Goal: Task Accomplishment & Management: Manage account settings

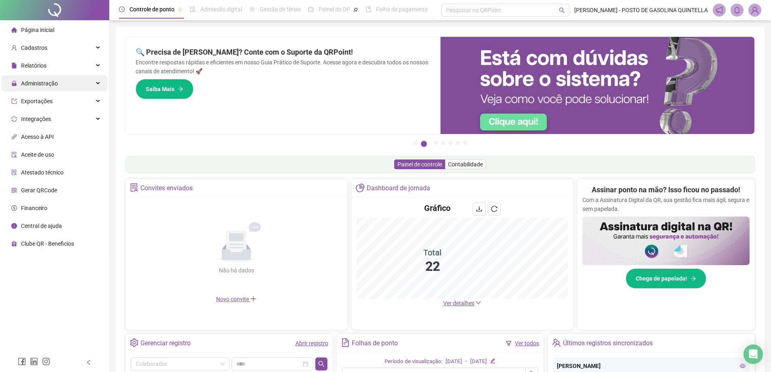
click at [49, 80] on span "Administração" at bounding box center [39, 83] width 37 height 6
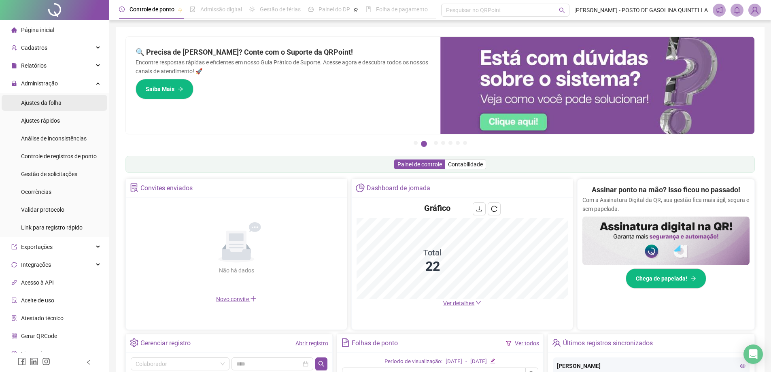
click at [57, 105] on span "Ajustes da folha" at bounding box center [41, 103] width 40 height 6
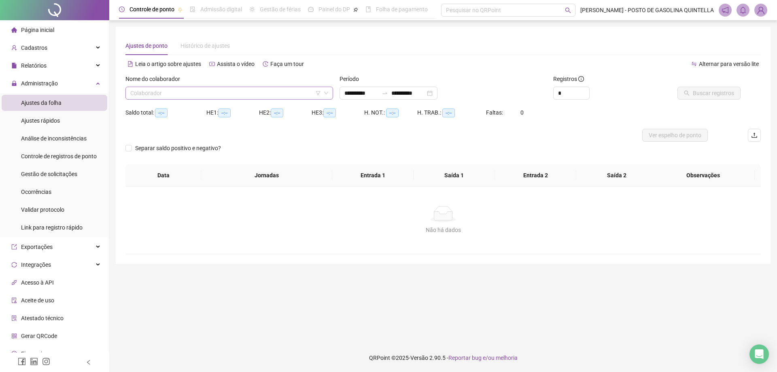
click at [210, 92] on input "search" at bounding box center [225, 93] width 191 height 12
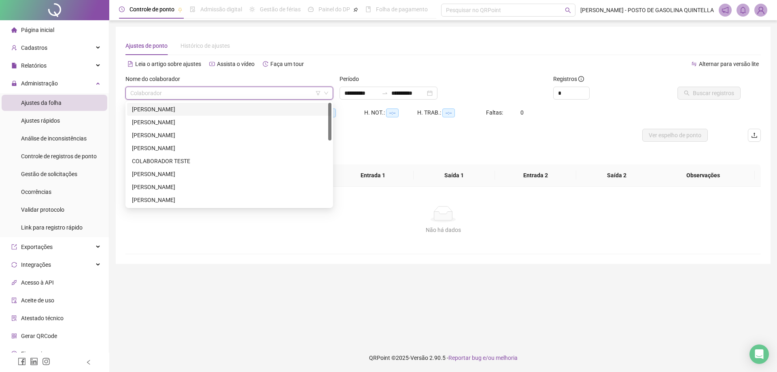
click at [210, 105] on div "[PERSON_NAME]" at bounding box center [229, 109] width 195 height 9
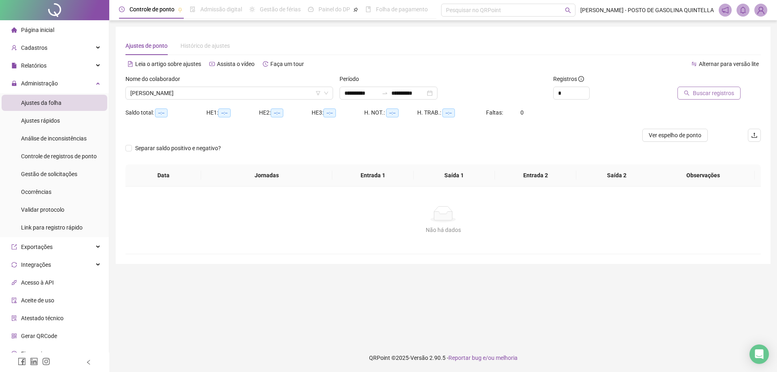
click at [704, 95] on span "Buscar registros" at bounding box center [713, 93] width 41 height 9
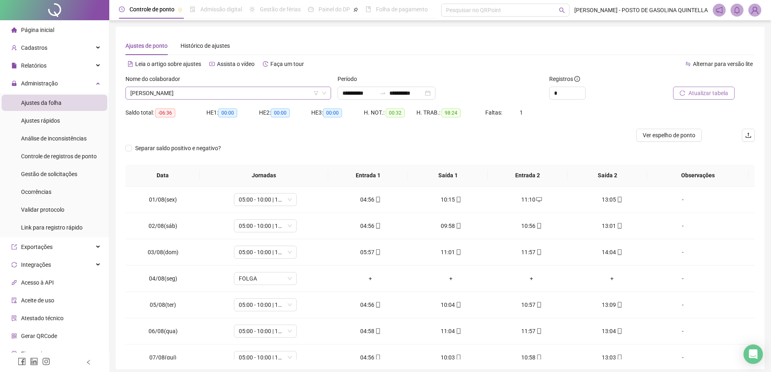
click at [257, 95] on span "[PERSON_NAME]" at bounding box center [228, 93] width 196 height 12
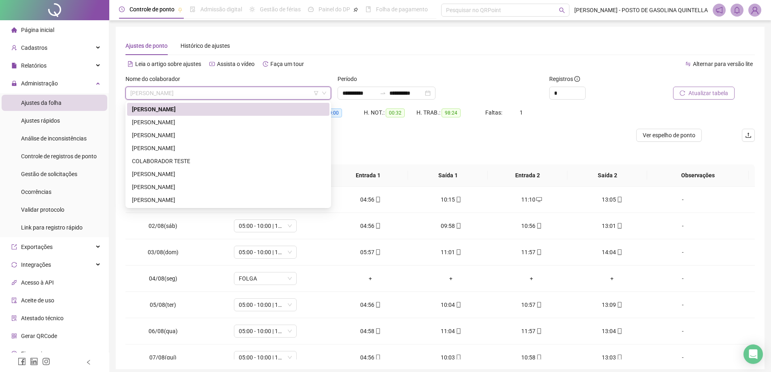
click at [316, 94] on icon "filter" at bounding box center [316, 93] width 5 height 5
click at [312, 64] on input "search" at bounding box center [317, 61] width 86 height 12
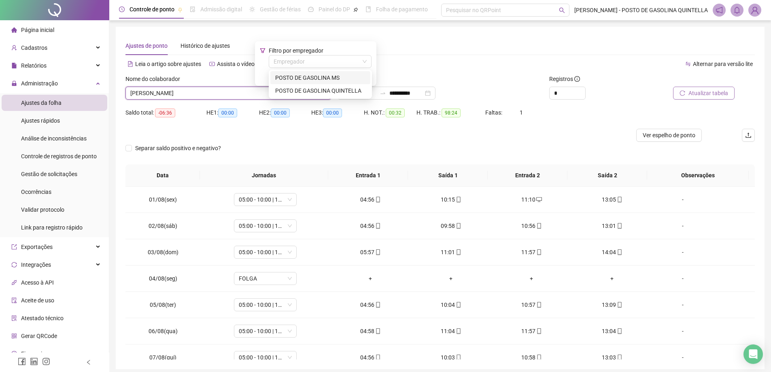
click at [311, 75] on div "POSTO DE GASOLINA MS" at bounding box center [320, 77] width 90 height 9
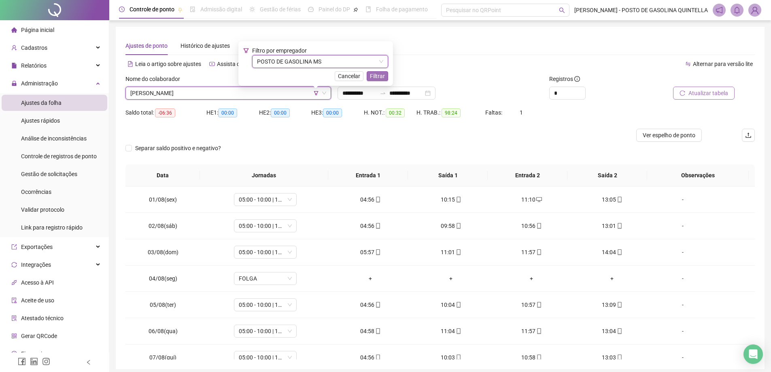
click at [382, 77] on span "Filtrar" at bounding box center [377, 76] width 15 height 9
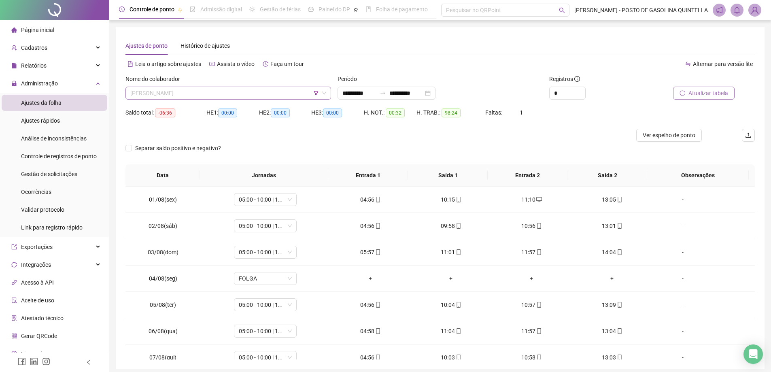
click at [293, 92] on span "[PERSON_NAME]" at bounding box center [228, 93] width 196 height 12
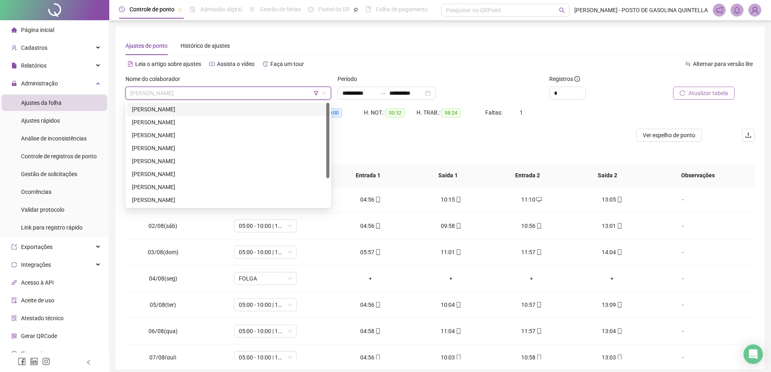
click at [314, 92] on icon "filter" at bounding box center [316, 93] width 5 height 5
click at [376, 75] on span "Filtrar" at bounding box center [377, 76] width 15 height 9
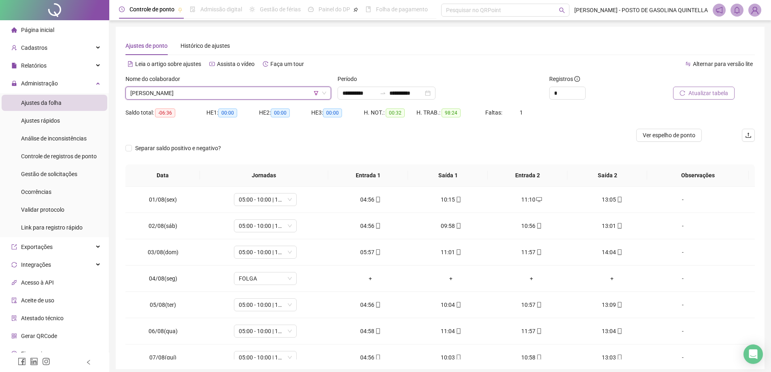
click at [286, 88] on span "[PERSON_NAME]" at bounding box center [228, 93] width 196 height 12
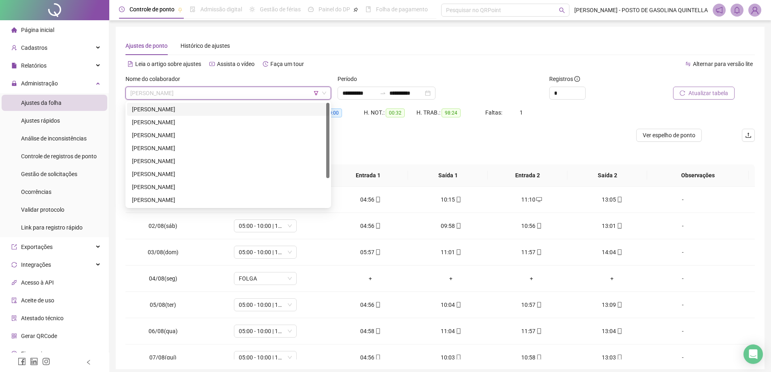
click at [240, 106] on div "[PERSON_NAME]" at bounding box center [228, 109] width 193 height 9
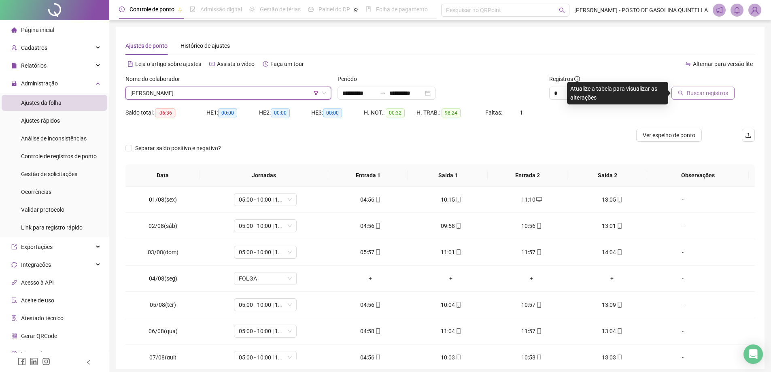
click at [685, 91] on button "Buscar registros" at bounding box center [702, 93] width 63 height 13
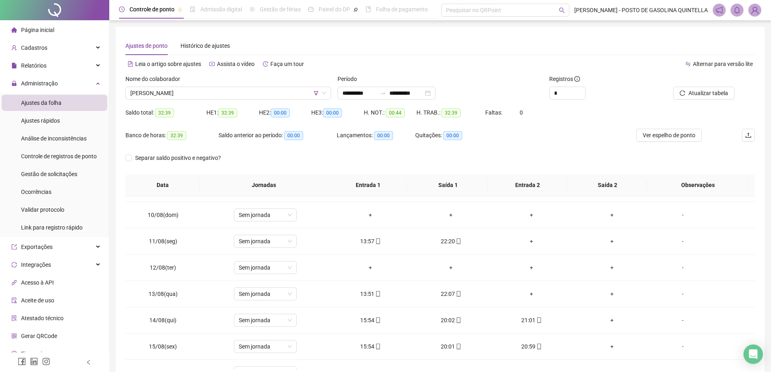
scroll to position [274, 0]
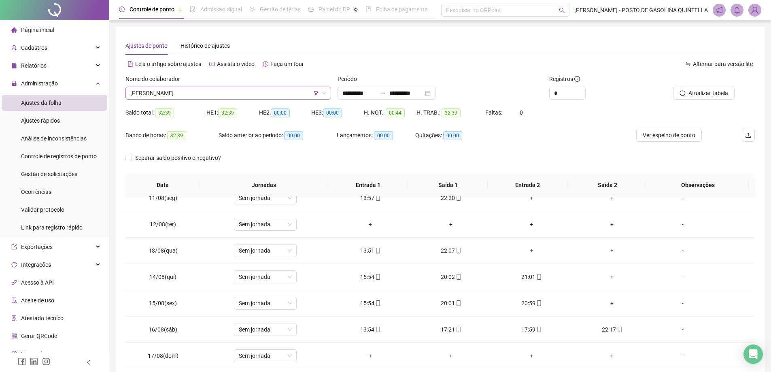
click at [278, 96] on span "[PERSON_NAME]" at bounding box center [228, 93] width 196 height 12
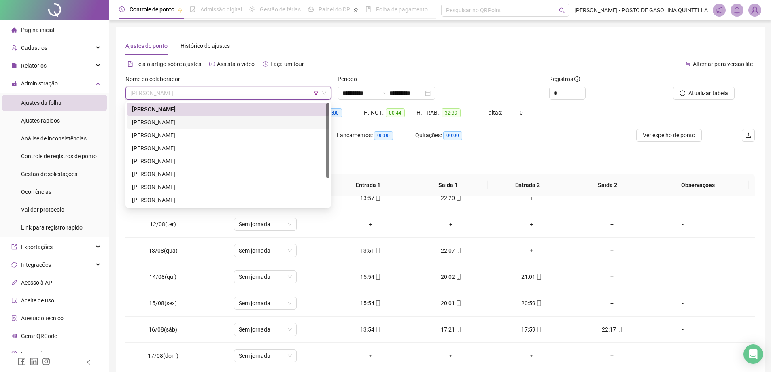
click at [265, 119] on div "[PERSON_NAME]" at bounding box center [228, 122] width 193 height 9
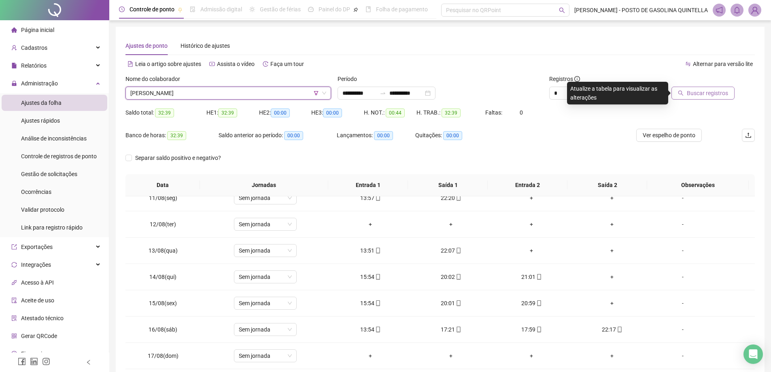
click at [693, 91] on span "Buscar registros" at bounding box center [707, 93] width 41 height 9
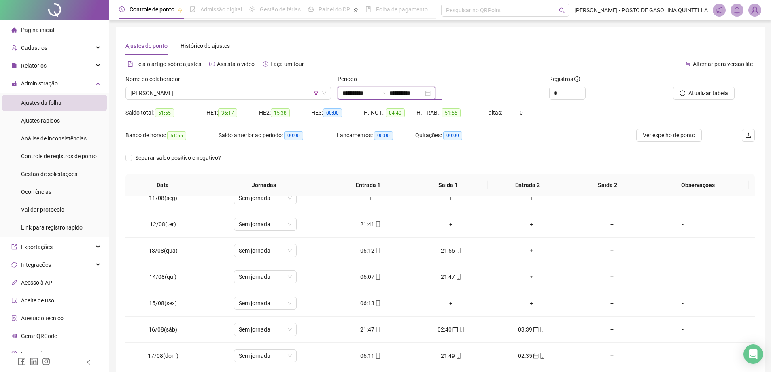
click at [412, 92] on input "**********" at bounding box center [406, 93] width 34 height 9
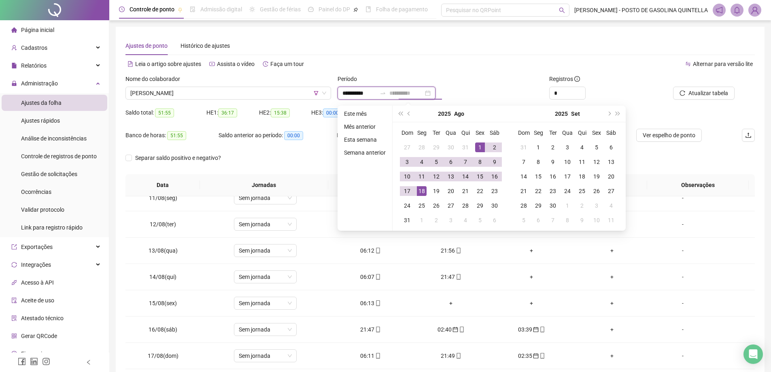
type input "**********"
click at [487, 47] on div "Ajustes de ponto Histórico de ajustes" at bounding box center [439, 45] width 629 height 19
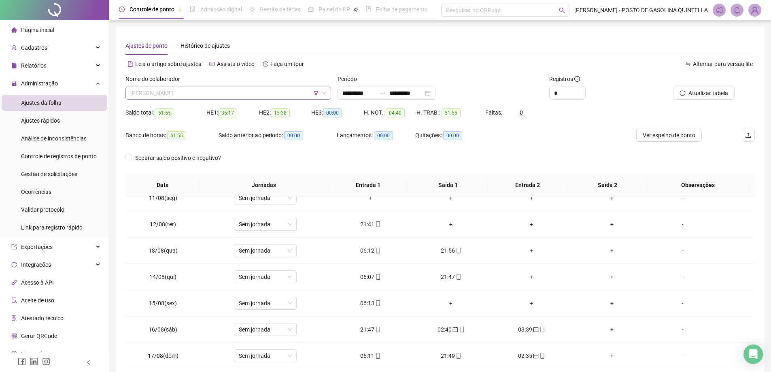
click at [243, 93] on span "[PERSON_NAME]" at bounding box center [228, 93] width 196 height 12
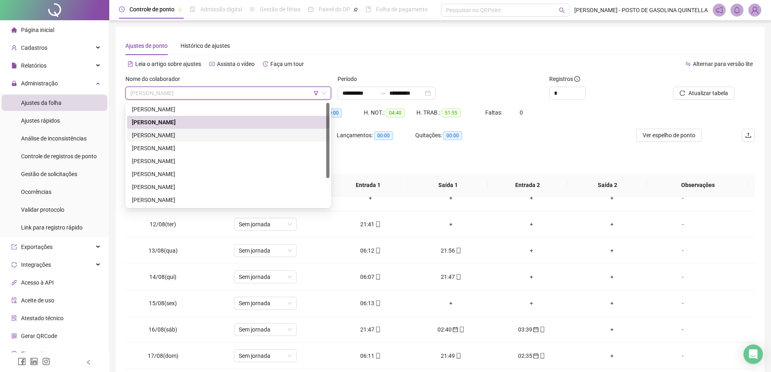
click at [195, 135] on div "[PERSON_NAME]" at bounding box center [228, 135] width 193 height 9
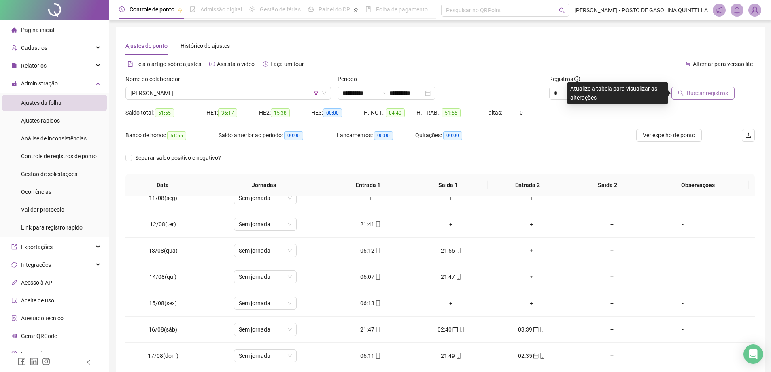
click at [683, 96] on button "Buscar registros" at bounding box center [702, 93] width 63 height 13
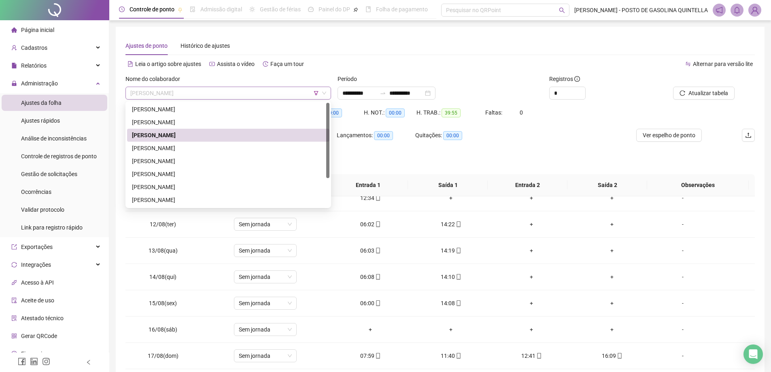
click at [242, 92] on span "[PERSON_NAME]" at bounding box center [228, 93] width 196 height 12
click at [187, 151] on div "[PERSON_NAME]" at bounding box center [228, 148] width 193 height 9
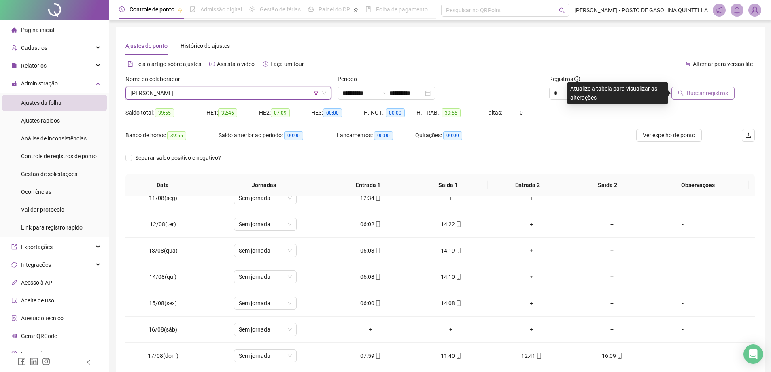
click at [710, 91] on span "Buscar registros" at bounding box center [707, 93] width 41 height 9
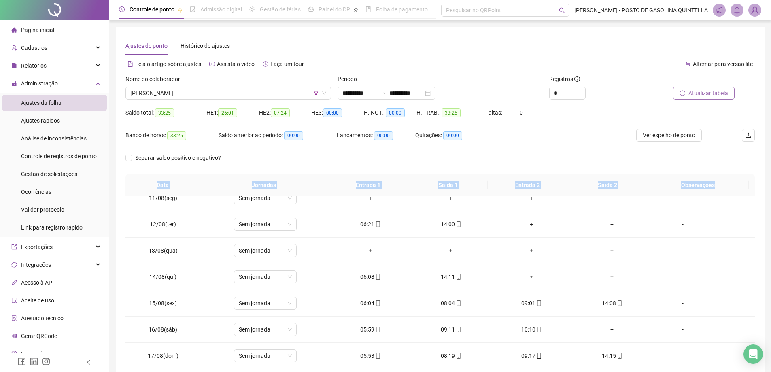
drag, startPoint x: 770, startPoint y: 194, endPoint x: 764, endPoint y: 258, distance: 64.2
click at [768, 244] on div "**********" at bounding box center [440, 207] width 662 height 414
click at [768, 246] on div "**********" at bounding box center [440, 207] width 662 height 414
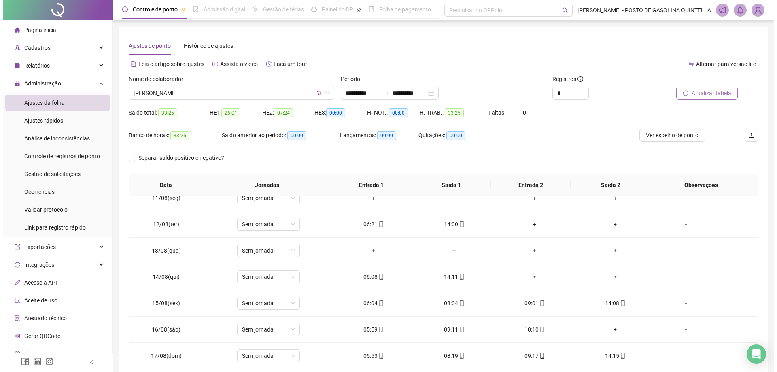
scroll to position [42, 0]
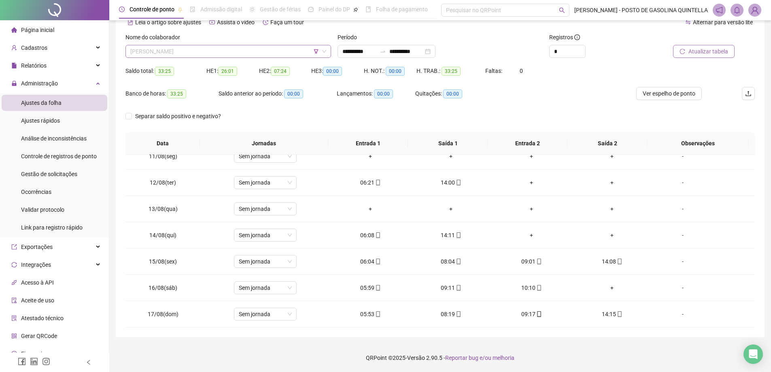
click at [239, 50] on span "[PERSON_NAME]" at bounding box center [228, 51] width 196 height 12
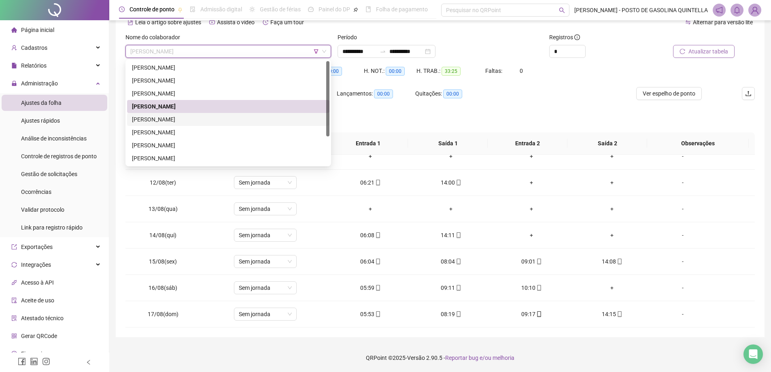
click at [204, 117] on div "[PERSON_NAME]" at bounding box center [228, 119] width 193 height 9
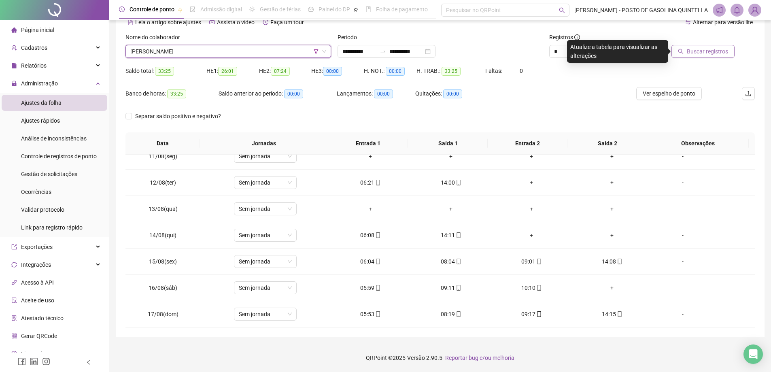
click at [701, 53] on span "Buscar registros" at bounding box center [707, 51] width 41 height 9
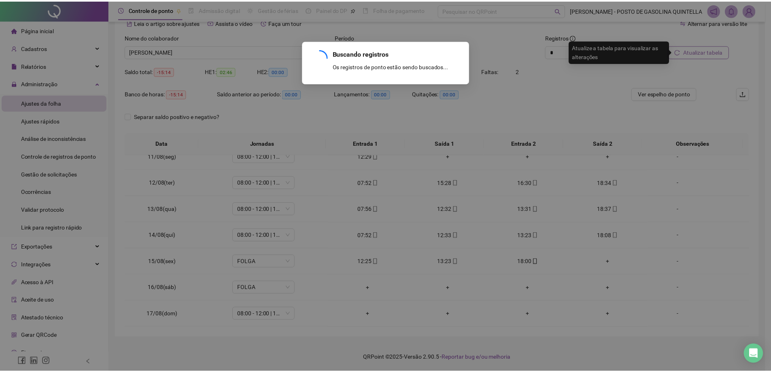
scroll to position [11, 0]
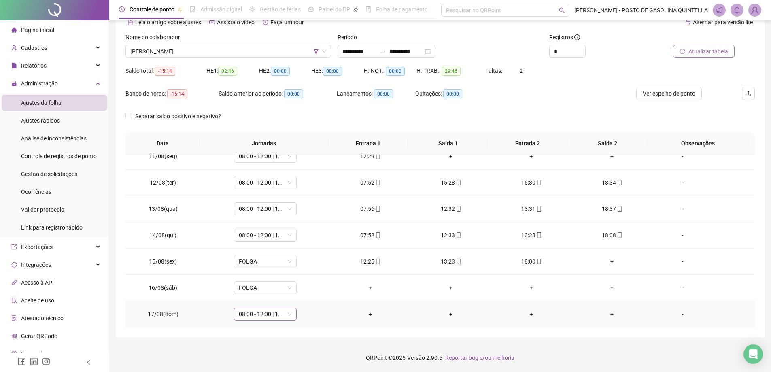
click at [279, 317] on span "08:00 - 12:00 | 13:00 - 18:00" at bounding box center [265, 314] width 53 height 12
click at [278, 243] on div "Folga" at bounding box center [278, 244] width 68 height 9
click at [594, 312] on div "+" at bounding box center [612, 314] width 68 height 9
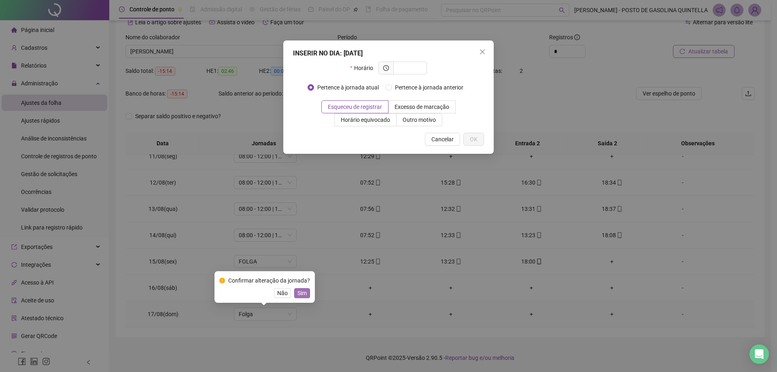
click at [301, 295] on span "Sim" at bounding box center [301, 293] width 9 height 9
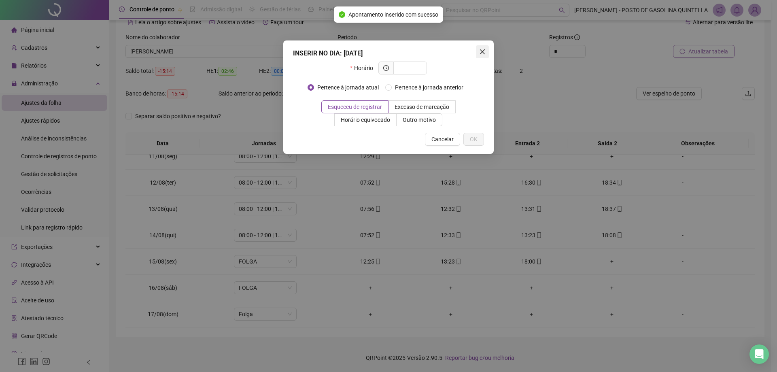
click at [482, 52] on icon "close" at bounding box center [482, 51] width 5 height 5
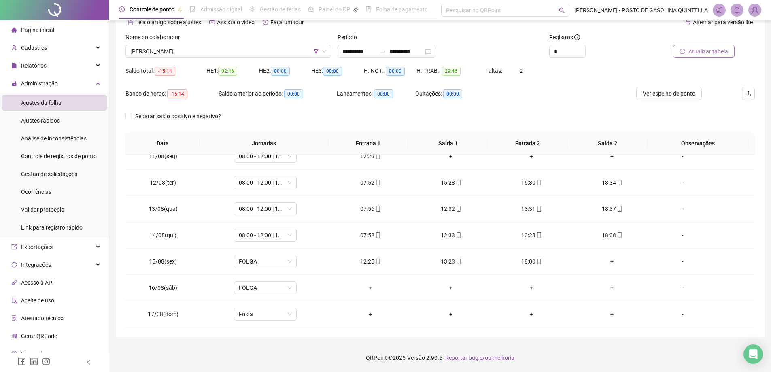
scroll to position [0, 0]
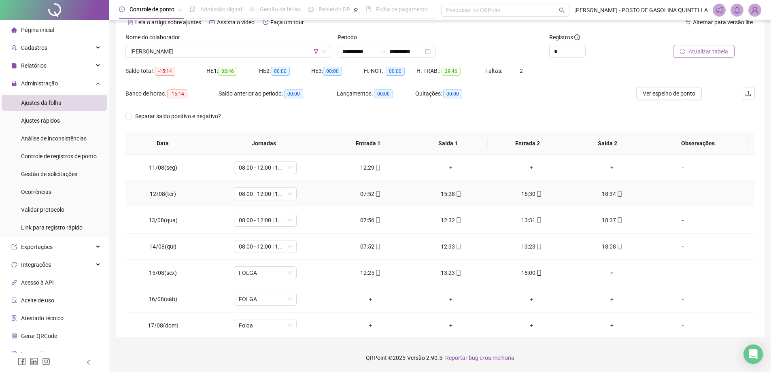
drag, startPoint x: 747, startPoint y: 206, endPoint x: 747, endPoint y: 198, distance: 8.1
click at [747, 200] on td "-" at bounding box center [703, 194] width 102 height 26
click at [256, 52] on span "[PERSON_NAME]" at bounding box center [228, 51] width 196 height 12
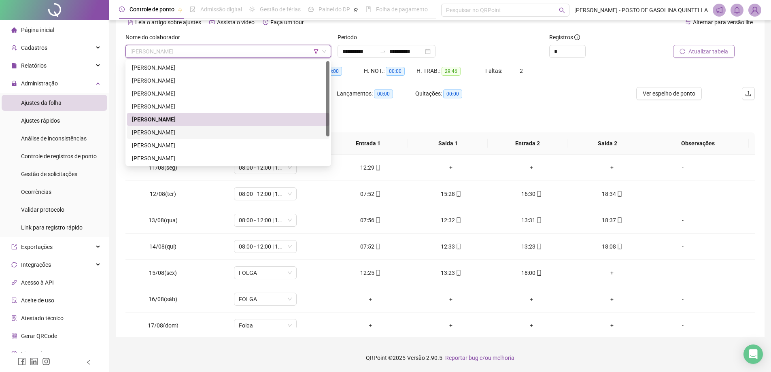
click at [193, 130] on div "[PERSON_NAME]" at bounding box center [228, 132] width 193 height 9
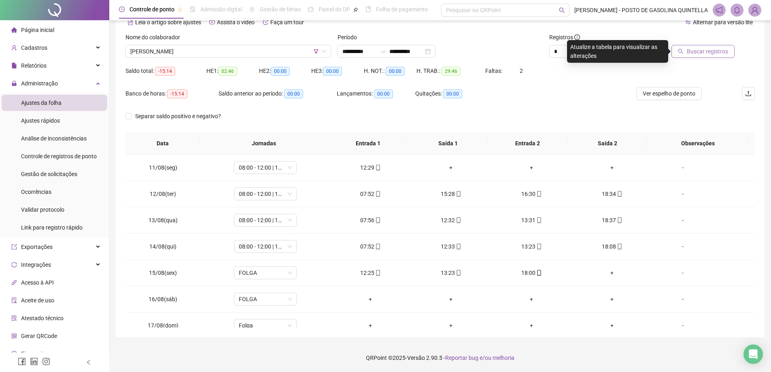
click at [699, 50] on span "Buscar registros" at bounding box center [707, 51] width 41 height 9
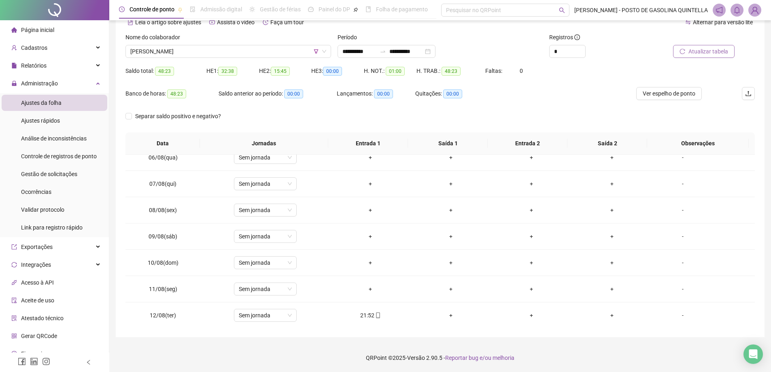
scroll to position [274, 0]
click at [200, 51] on span "[PERSON_NAME]" at bounding box center [228, 51] width 196 height 12
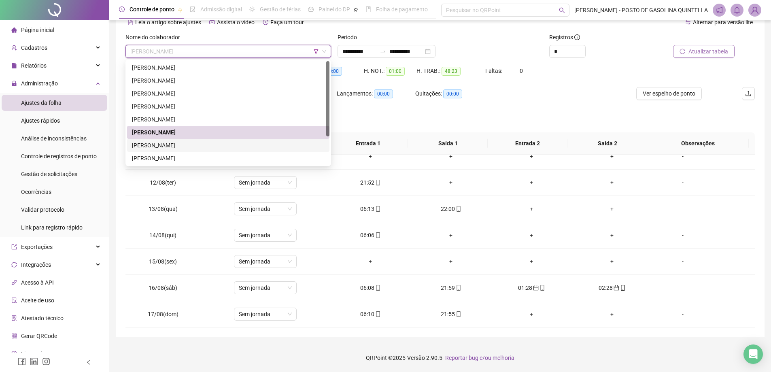
click at [176, 144] on div "[PERSON_NAME]" at bounding box center [228, 145] width 193 height 9
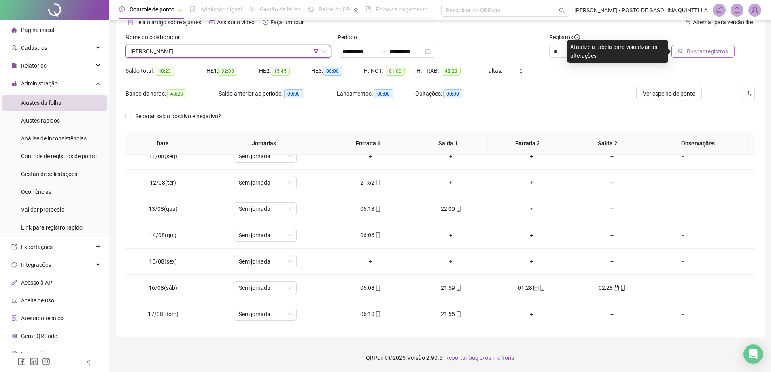
click at [716, 51] on span "Buscar registros" at bounding box center [707, 51] width 41 height 9
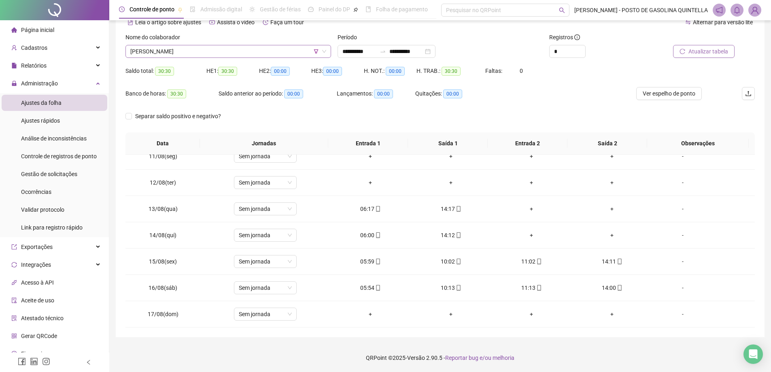
click at [200, 52] on span "[PERSON_NAME]" at bounding box center [228, 51] width 196 height 12
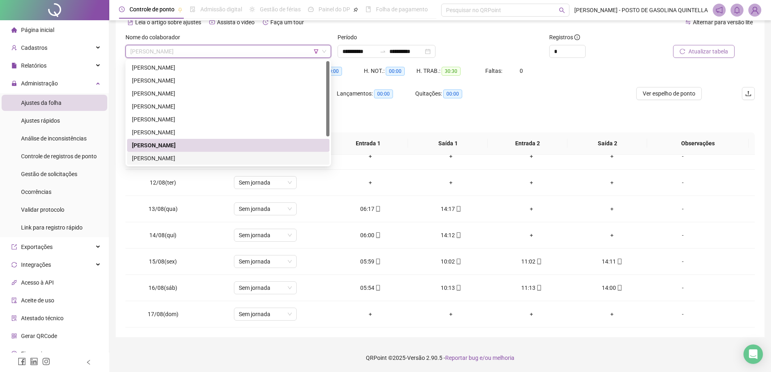
click at [174, 158] on div "[PERSON_NAME]" at bounding box center [228, 158] width 193 height 9
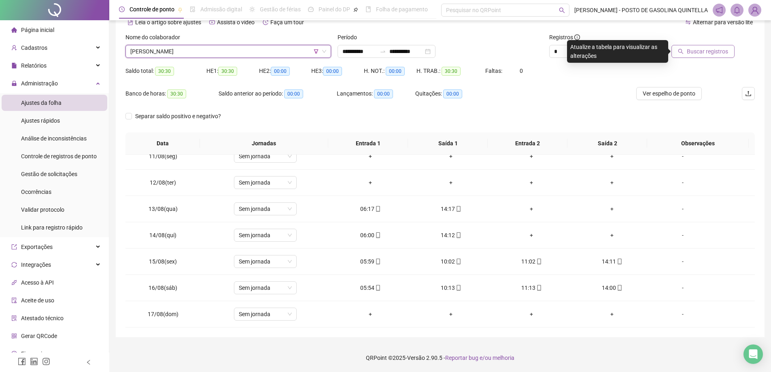
click at [699, 47] on span "Buscar registros" at bounding box center [707, 51] width 41 height 9
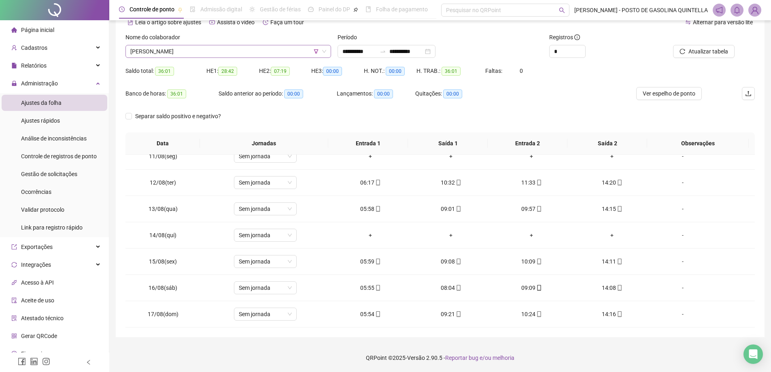
click at [227, 52] on span "[PERSON_NAME]" at bounding box center [228, 51] width 196 height 12
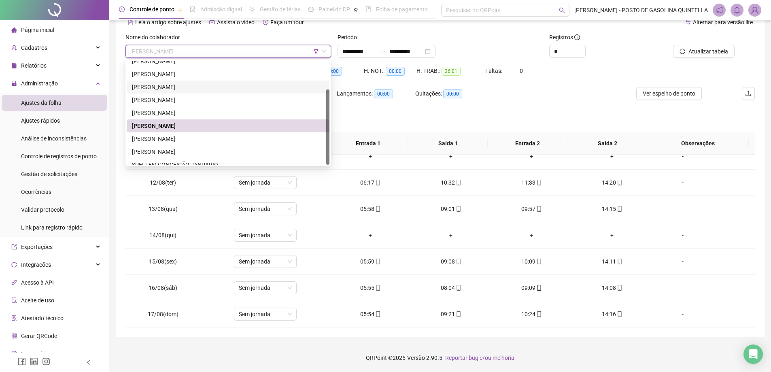
scroll to position [39, 0]
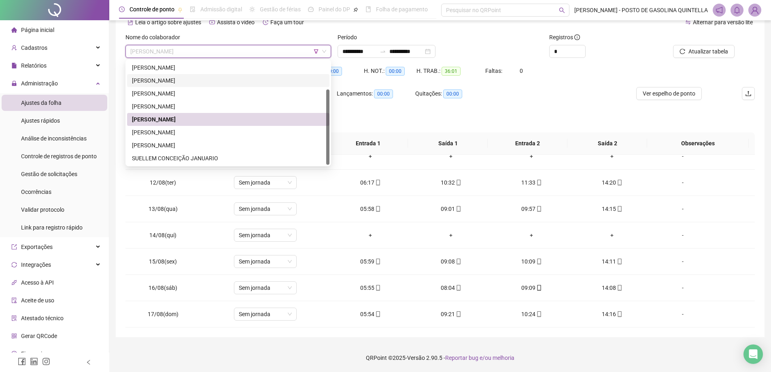
drag, startPoint x: 326, startPoint y: 122, endPoint x: 326, endPoint y: 154, distance: 31.6
click at [326, 154] on div at bounding box center [327, 126] width 3 height 75
click at [185, 127] on div "[PERSON_NAME]" at bounding box center [228, 132] width 202 height 13
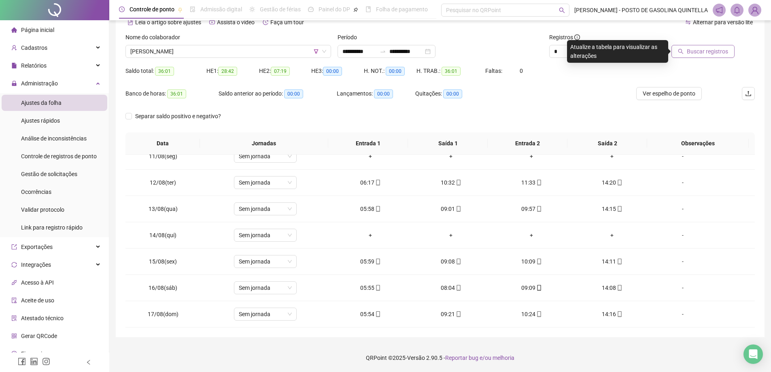
click at [733, 50] on button "Buscar registros" at bounding box center [702, 51] width 63 height 13
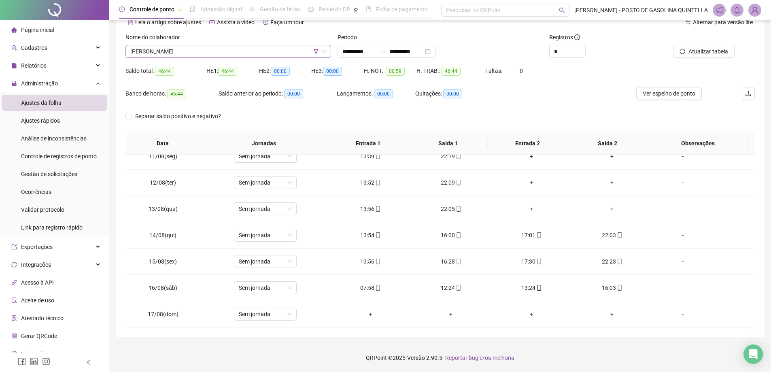
click at [225, 50] on span "[PERSON_NAME]" at bounding box center [228, 51] width 196 height 12
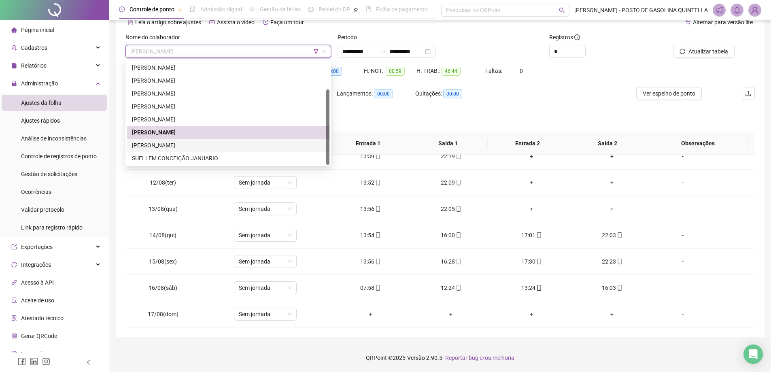
click at [181, 146] on div "[PERSON_NAME]" at bounding box center [228, 145] width 193 height 9
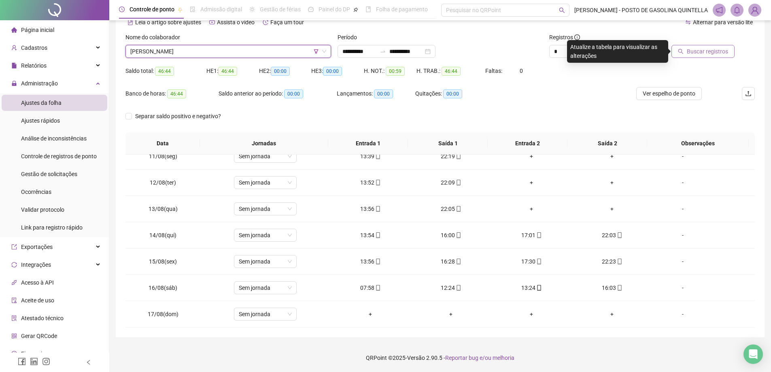
click at [704, 57] on button "Buscar registros" at bounding box center [702, 51] width 63 height 13
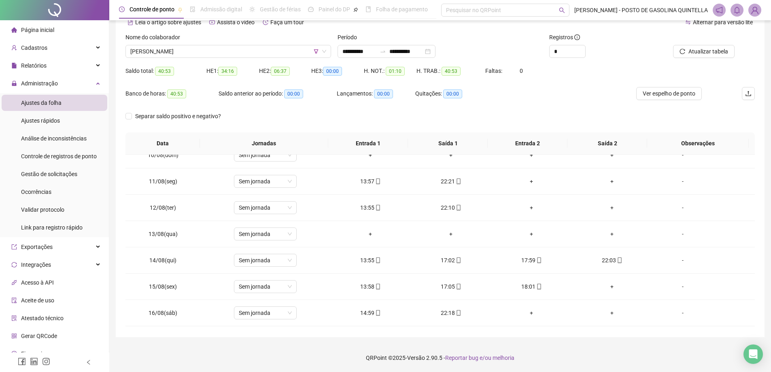
scroll to position [238, 0]
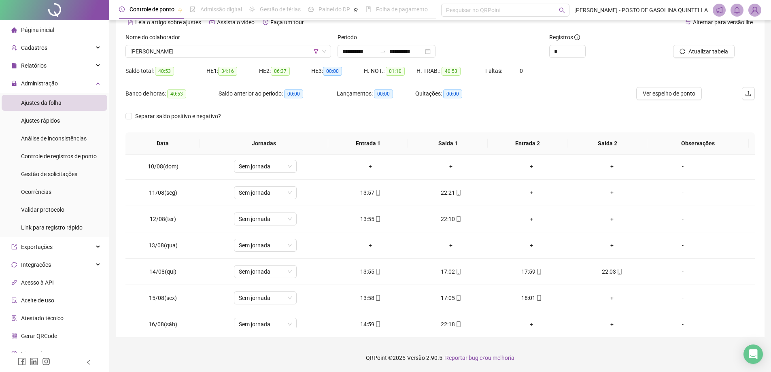
drag, startPoint x: 756, startPoint y: 256, endPoint x: 755, endPoint y: 290, distance: 33.6
click at [755, 290] on div "**********" at bounding box center [440, 161] width 649 height 352
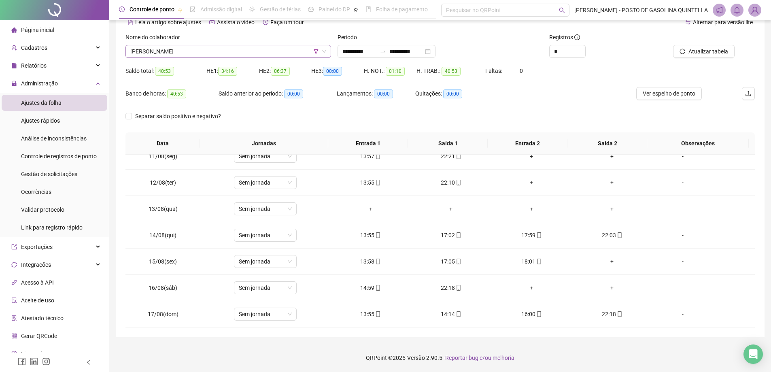
click at [243, 51] on span "[PERSON_NAME]" at bounding box center [228, 51] width 196 height 12
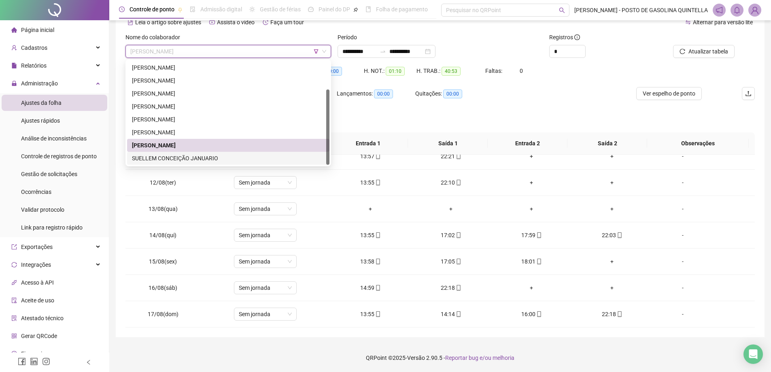
click at [210, 158] on div "SUELLEM CONCEIÇÃO JANUARIO" at bounding box center [228, 158] width 193 height 9
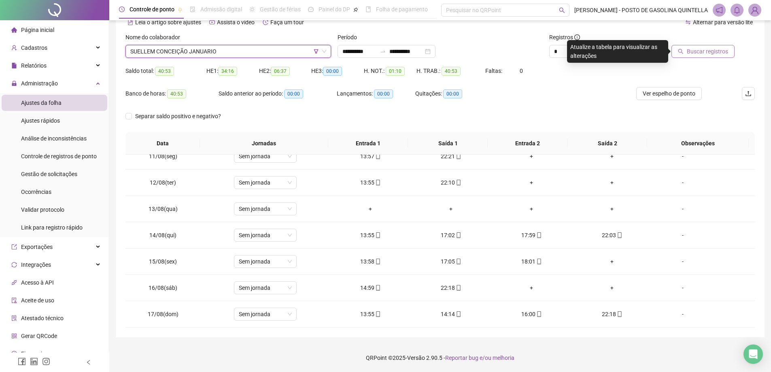
click at [704, 49] on span "Buscar registros" at bounding box center [707, 51] width 41 height 9
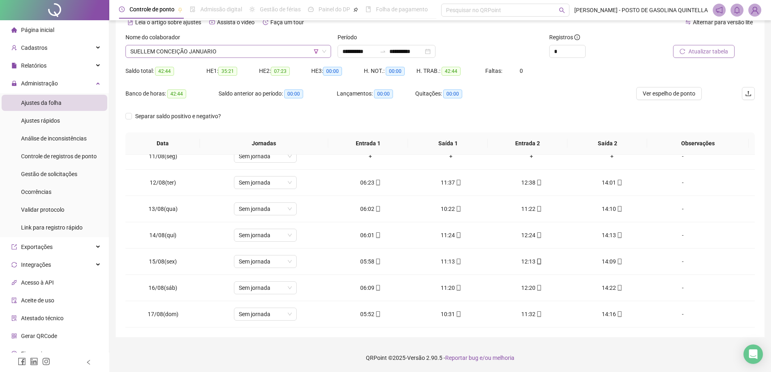
click at [287, 49] on span "SUELLEM CONCEIÇÃO JANUARIO" at bounding box center [228, 51] width 196 height 12
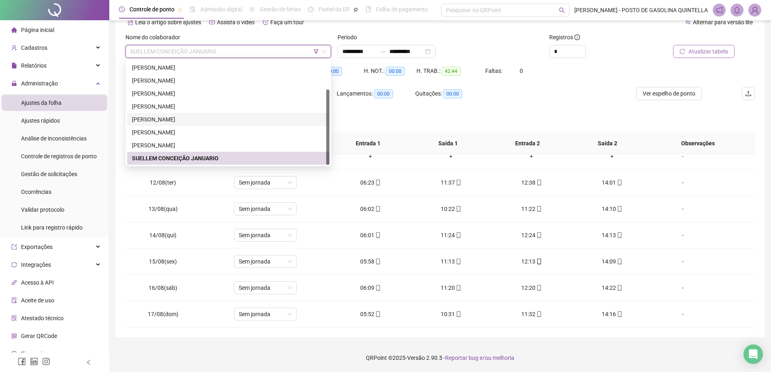
scroll to position [0, 0]
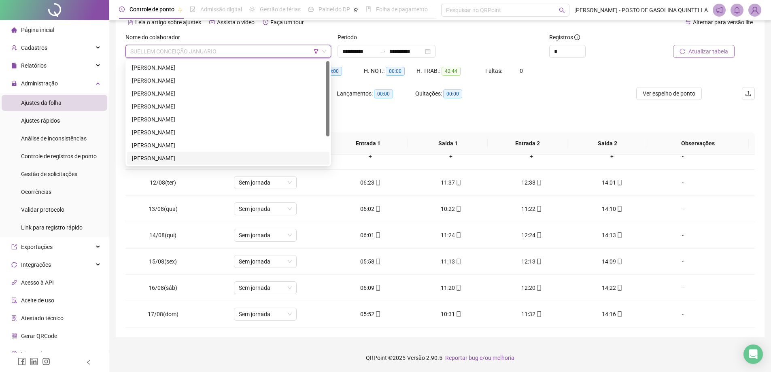
drag, startPoint x: 327, startPoint y: 132, endPoint x: 329, endPoint y: 64, distance: 68.4
click at [329, 64] on div at bounding box center [327, 98] width 3 height 75
click at [242, 79] on div "[PERSON_NAME]" at bounding box center [228, 80] width 193 height 9
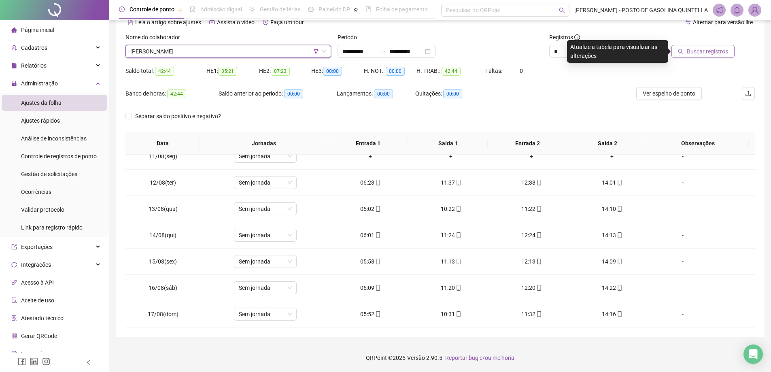
click at [695, 53] on span "Buscar registros" at bounding box center [707, 51] width 41 height 9
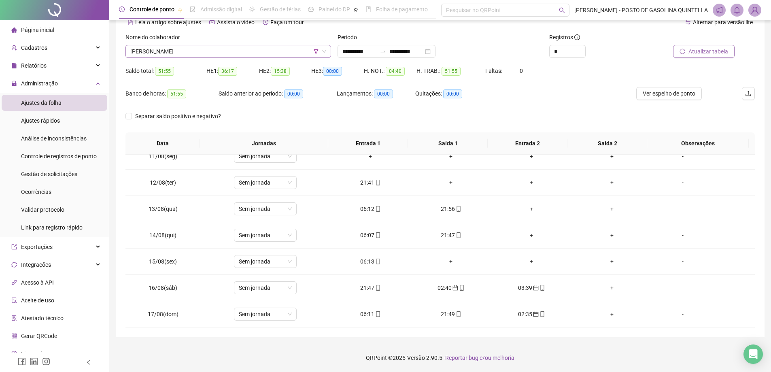
click at [219, 46] on span "[PERSON_NAME]" at bounding box center [228, 51] width 196 height 12
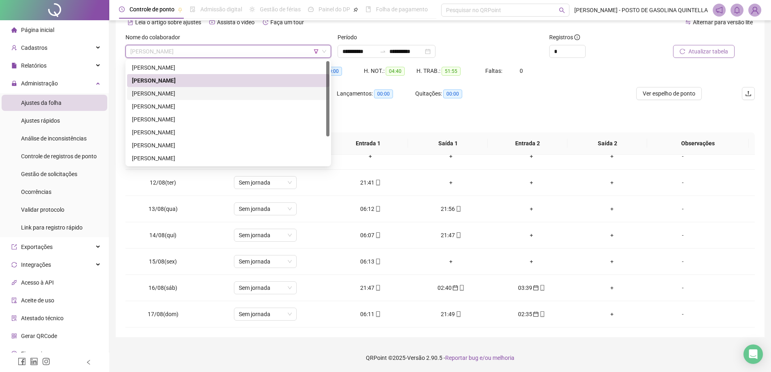
click at [201, 92] on div "[PERSON_NAME]" at bounding box center [228, 93] width 193 height 9
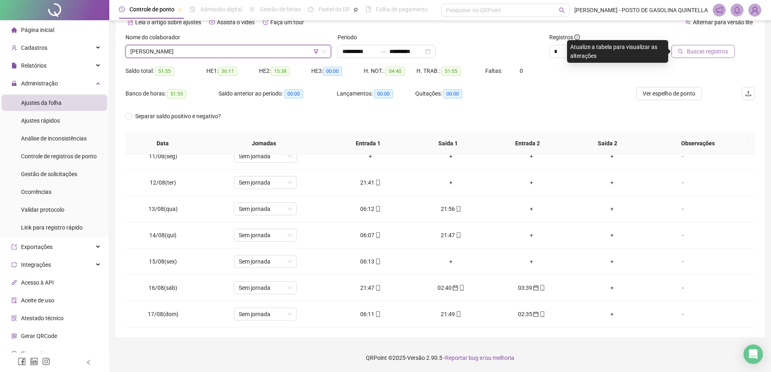
click at [720, 54] on span "Buscar registros" at bounding box center [707, 51] width 41 height 9
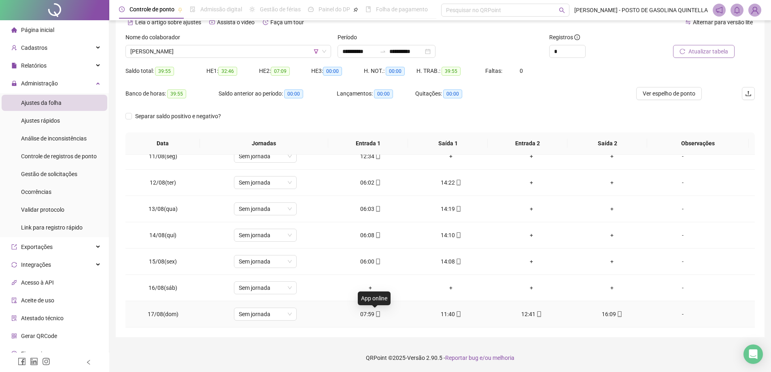
click at [375, 314] on icon "mobile" at bounding box center [378, 314] width 6 height 6
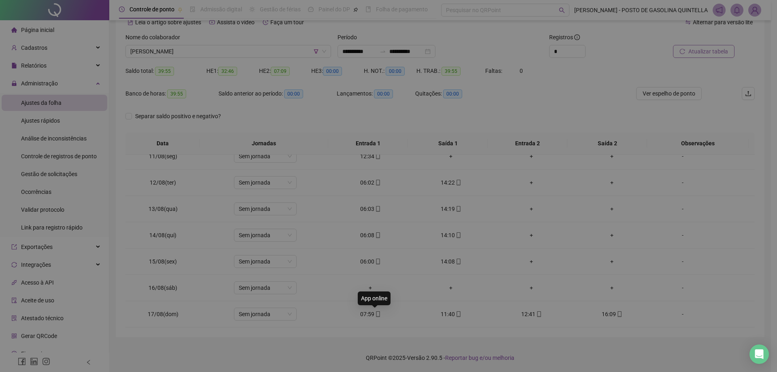
type input "**********"
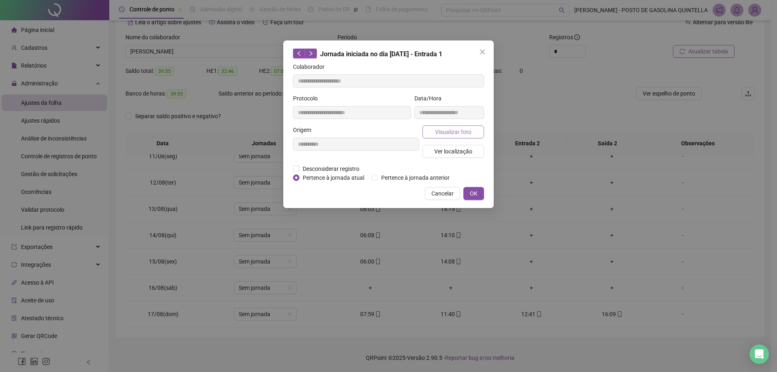
click at [455, 131] on span "Visualizar foto" at bounding box center [453, 131] width 36 height 9
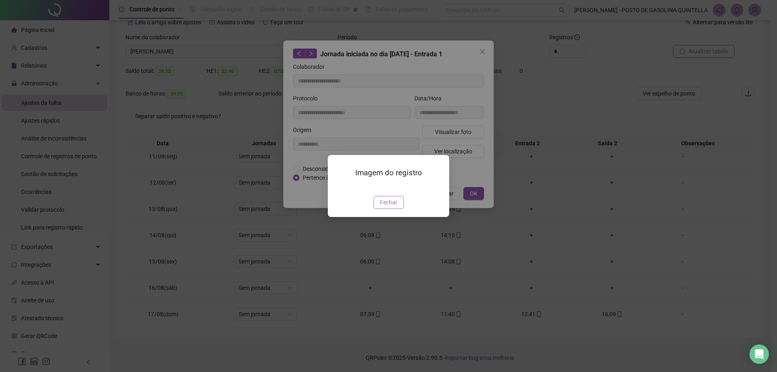
click at [390, 207] on span "Fechar" at bounding box center [388, 202] width 17 height 9
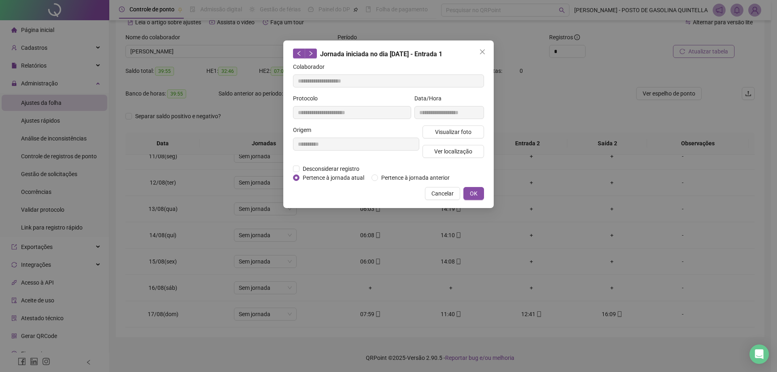
click at [473, 195] on span "OK" at bounding box center [474, 193] width 8 height 9
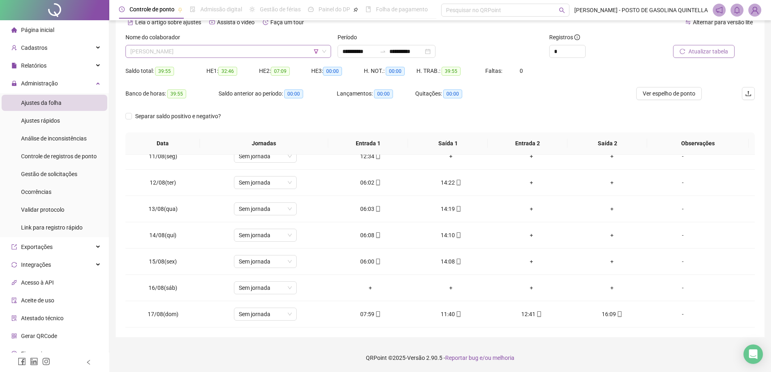
click at [191, 53] on span "[PERSON_NAME]" at bounding box center [228, 51] width 196 height 12
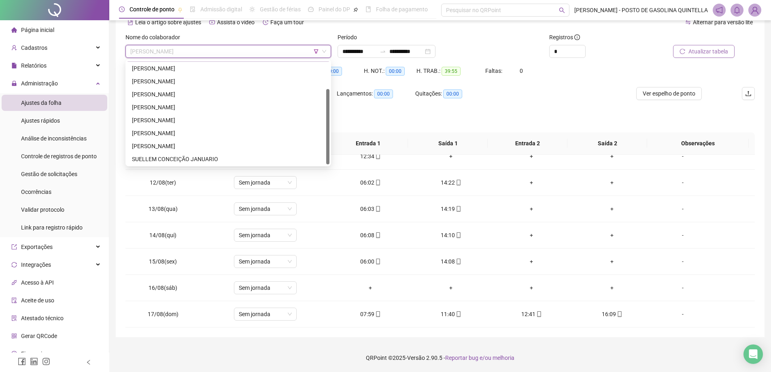
scroll to position [39, 0]
drag, startPoint x: 327, startPoint y: 99, endPoint x: 327, endPoint y: 134, distance: 34.4
click at [327, 134] on div at bounding box center [327, 126] width 3 height 75
click at [192, 131] on div "[PERSON_NAME]" at bounding box center [228, 132] width 193 height 9
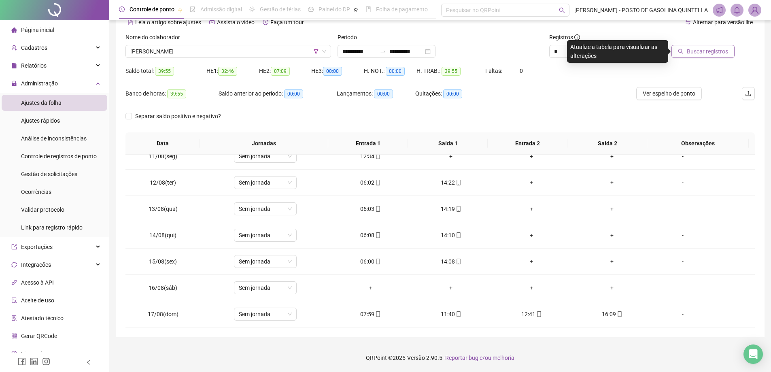
click at [697, 53] on span "Buscar registros" at bounding box center [707, 51] width 41 height 9
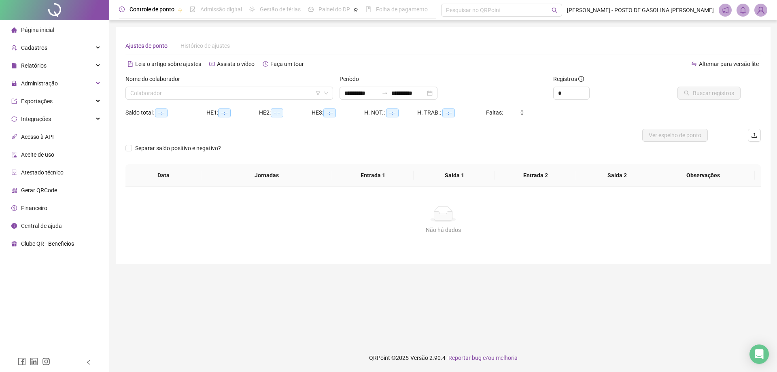
type input "**********"
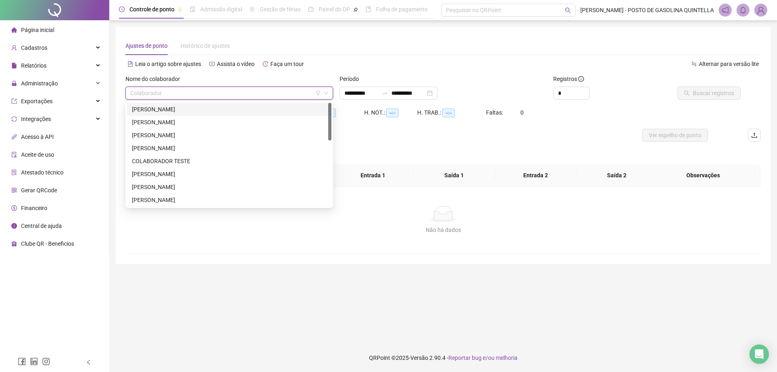
click at [247, 89] on input "search" at bounding box center [225, 93] width 191 height 12
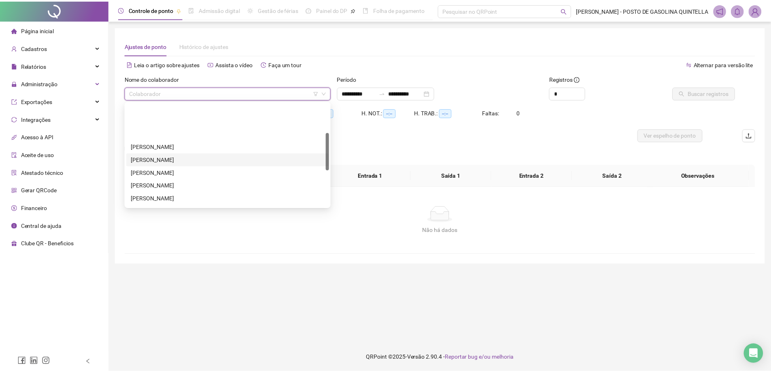
scroll to position [81, 0]
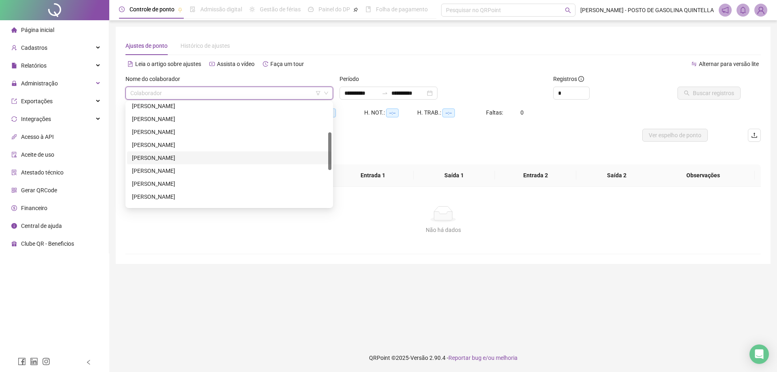
click at [137, 153] on div "[PERSON_NAME]" at bounding box center [229, 157] width 195 height 9
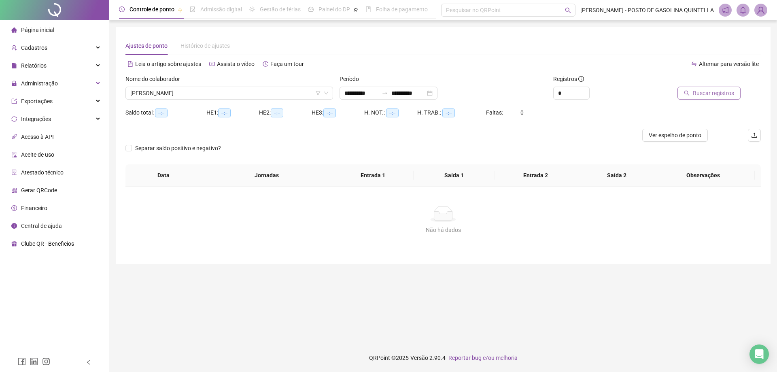
click at [702, 91] on span "Buscar registros" at bounding box center [713, 93] width 41 height 9
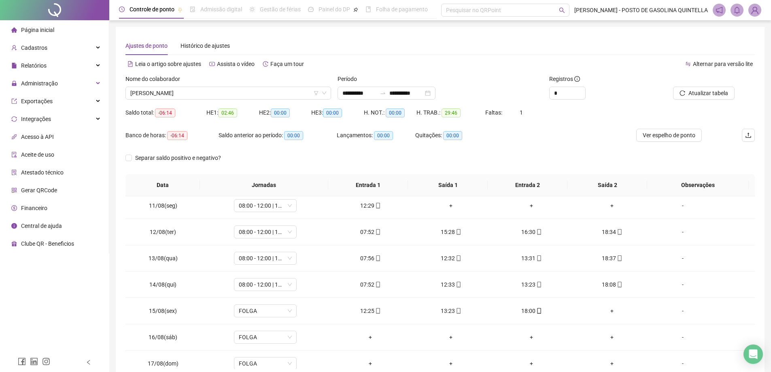
scroll to position [11, 0]
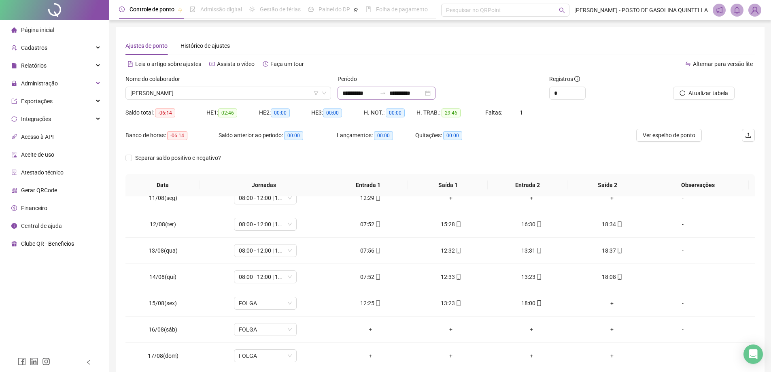
drag, startPoint x: 423, startPoint y: 87, endPoint x: 415, endPoint y: 96, distance: 12.3
click at [421, 91] on div "**********" at bounding box center [386, 93] width 98 height 13
click at [415, 96] on input "**********" at bounding box center [406, 93] width 34 height 9
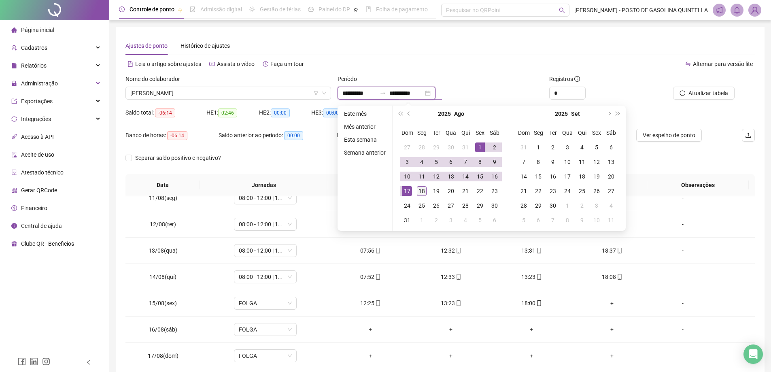
type input "**********"
click at [419, 188] on div "18" at bounding box center [422, 191] width 10 height 10
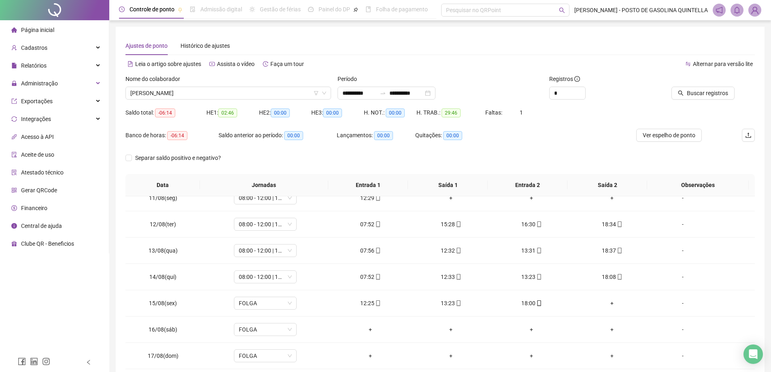
drag, startPoint x: 509, startPoint y: 63, endPoint x: 539, endPoint y: 82, distance: 35.7
click at [511, 64] on div "Alternar para versão lite" at bounding box center [597, 63] width 315 height 13
click at [706, 89] on span "Buscar registros" at bounding box center [707, 93] width 41 height 9
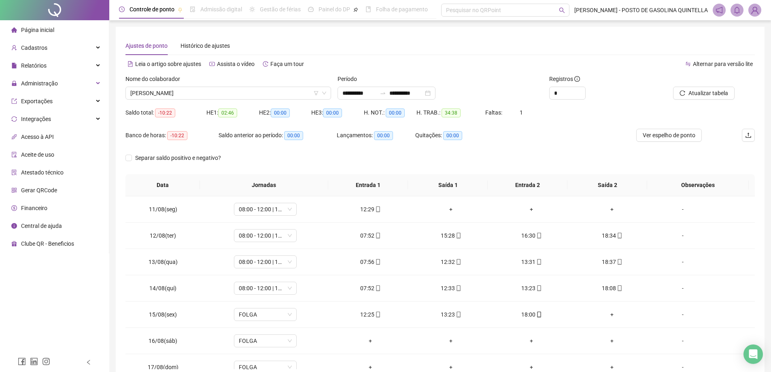
click at [52, 6] on div at bounding box center [54, 10] width 109 height 20
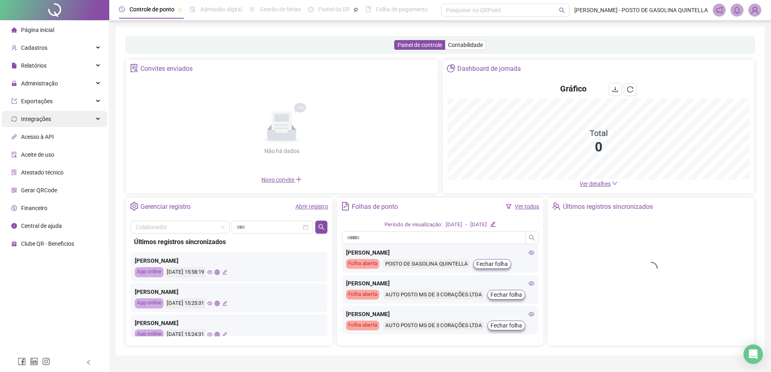
click at [61, 122] on div "Integrações" at bounding box center [55, 119] width 106 height 16
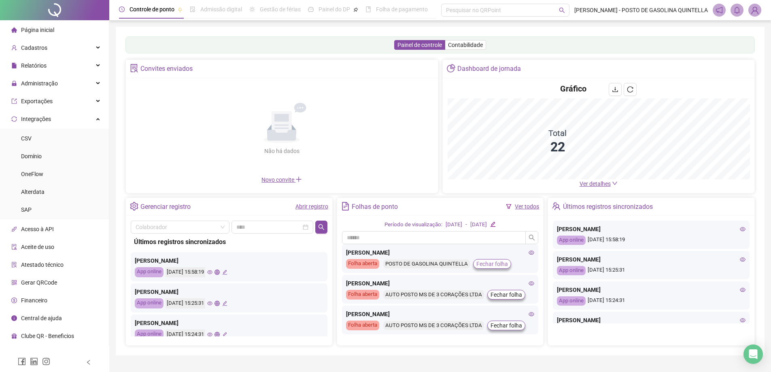
click at [488, 262] on span "Fechar folha" at bounding box center [492, 263] width 32 height 9
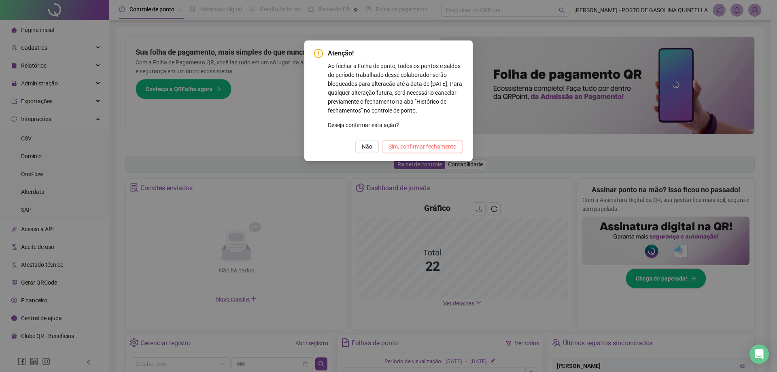
click at [434, 144] on span "Sim, confirmar fechamento" at bounding box center [422, 146] width 68 height 9
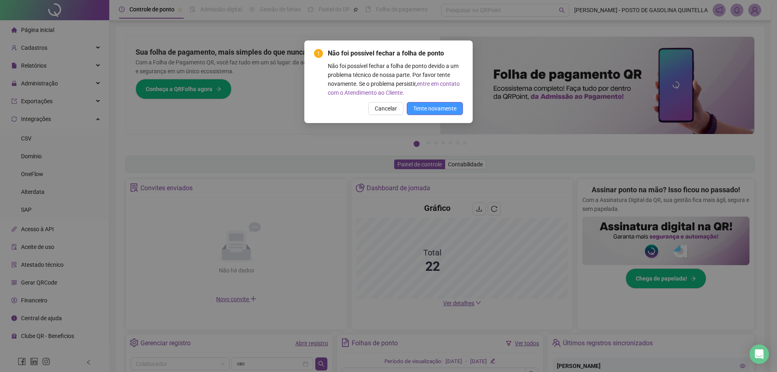
click at [443, 106] on span "Tente novamente" at bounding box center [434, 108] width 43 height 9
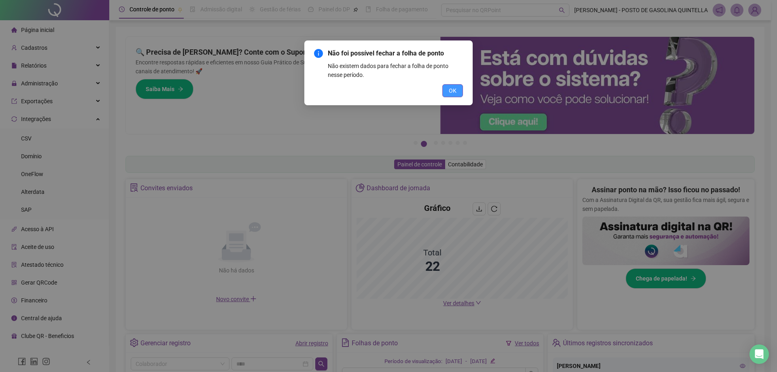
click at [454, 92] on span "OK" at bounding box center [453, 90] width 8 height 9
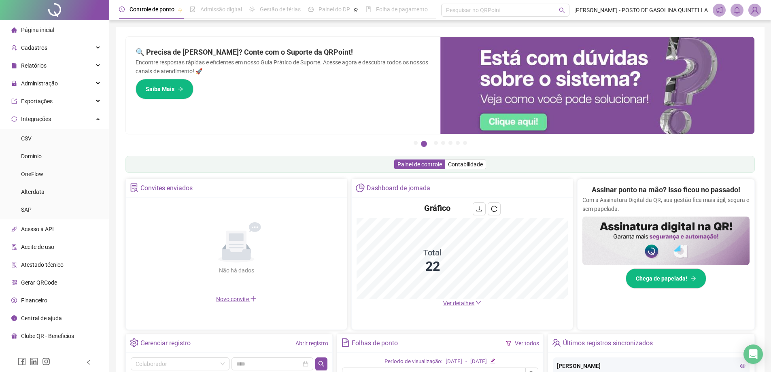
click at [237, 301] on span "Novo convite" at bounding box center [236, 299] width 40 height 6
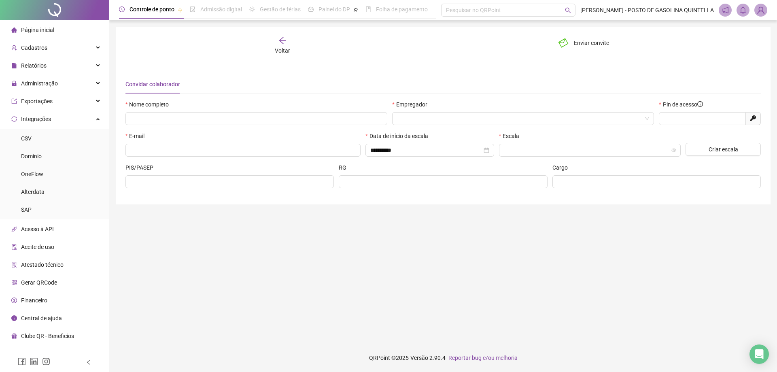
type input "*****"
click at [55, 9] on div at bounding box center [54, 10] width 109 height 20
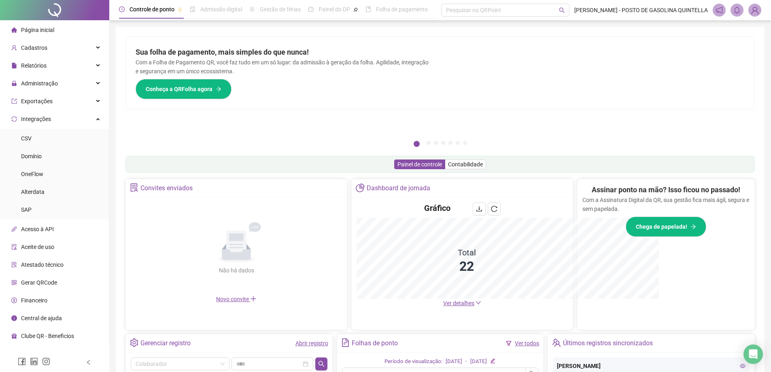
click at [613, 183] on div "Assinar ponto na mão? Isso ficou no passado! Com a Assinatura Digital da QR, su…" at bounding box center [665, 251] width 177 height 144
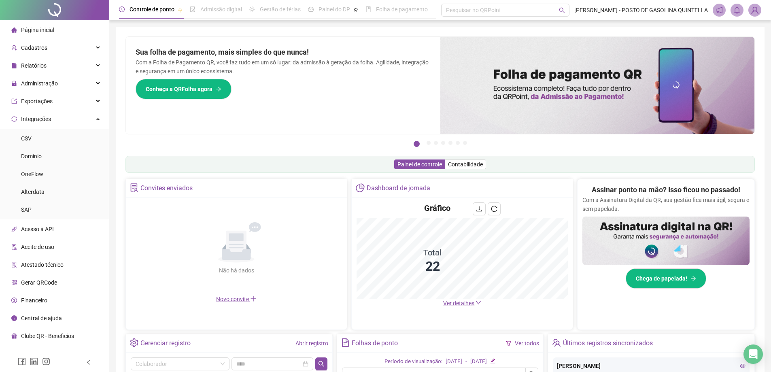
click at [460, 304] on span "Ver detalhes" at bounding box center [458, 303] width 31 height 6
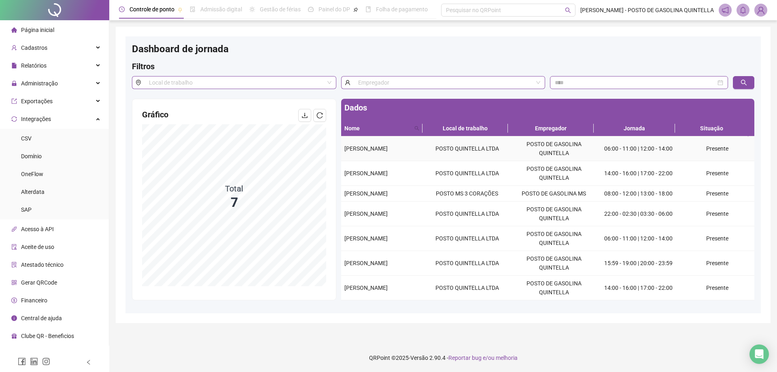
click at [671, 150] on td "06:00 - 11:00 | 12:00 - 14:00" at bounding box center [638, 148] width 83 height 25
click at [660, 148] on td "06:00 - 11:00 | 12:00 - 14:00" at bounding box center [638, 148] width 83 height 25
click at [448, 178] on td "POSTO QUINTELLA LTDA" at bounding box center [467, 173] width 87 height 25
click at [745, 295] on td "Presente" at bounding box center [717, 288] width 74 height 25
click at [278, 79] on input "search" at bounding box center [236, 82] width 175 height 12
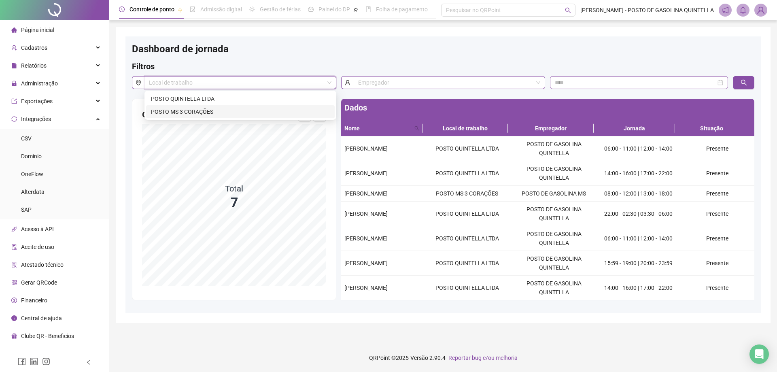
click at [211, 112] on div "POSTO MS 3 CORAÇÕES" at bounding box center [240, 111] width 179 height 9
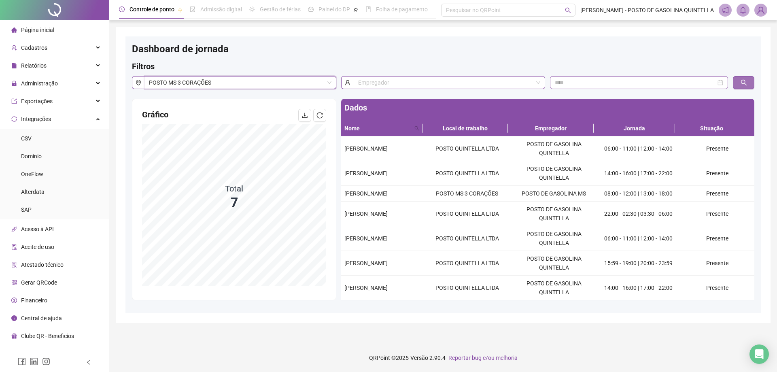
click at [748, 86] on button "button" at bounding box center [743, 82] width 21 height 13
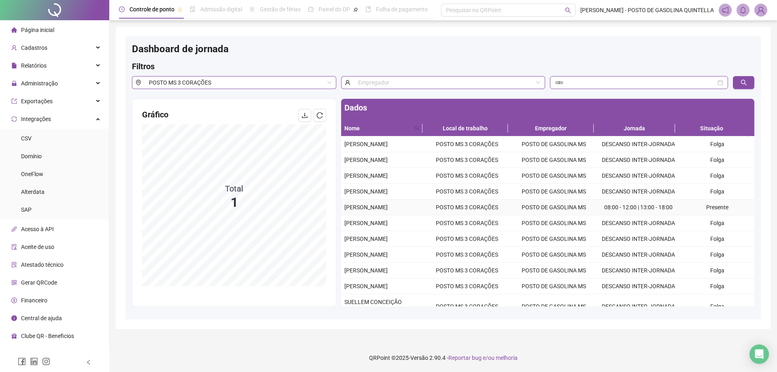
click at [705, 215] on td "Presente" at bounding box center [717, 207] width 74 height 16
click at [301, 82] on span "POSTO MS 3 CORAÇÕES" at bounding box center [240, 82] width 182 height 12
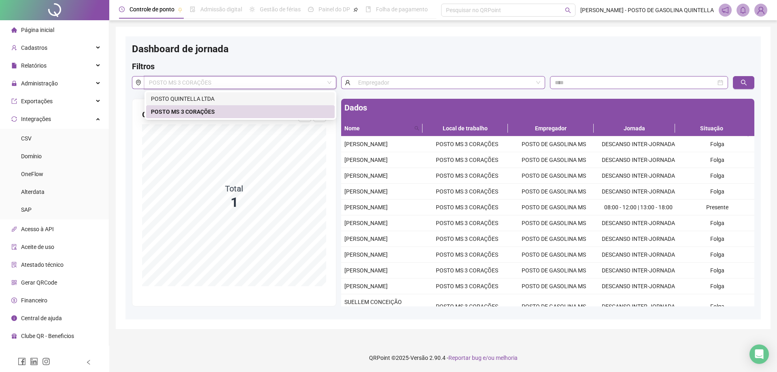
click at [284, 96] on div "POSTO QUINTELLA LTDA" at bounding box center [240, 98] width 179 height 9
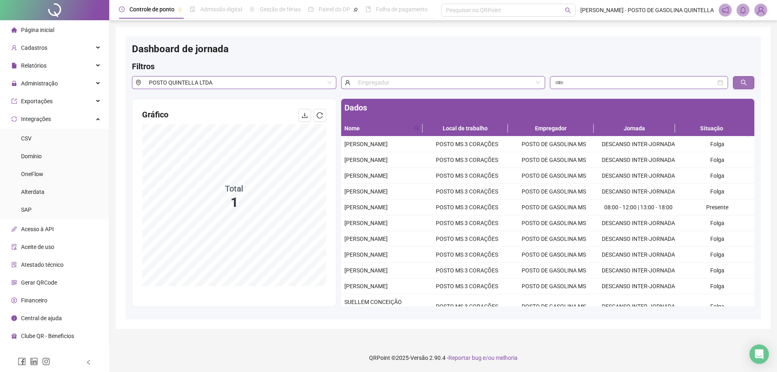
click at [737, 88] on button "button" at bounding box center [743, 82] width 21 height 13
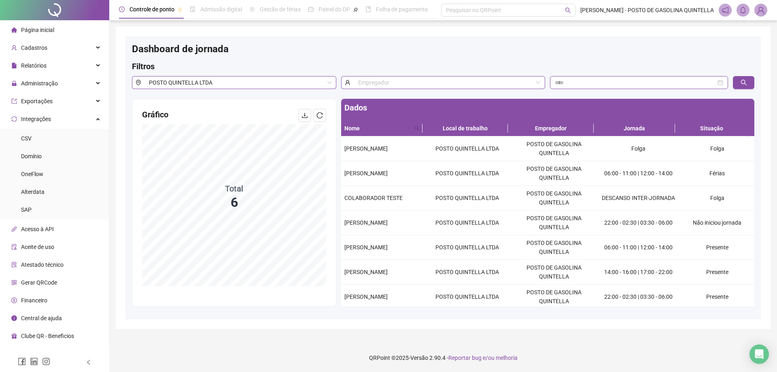
click at [50, 14] on div at bounding box center [54, 10] width 109 height 20
